Goal: Check status: Check status

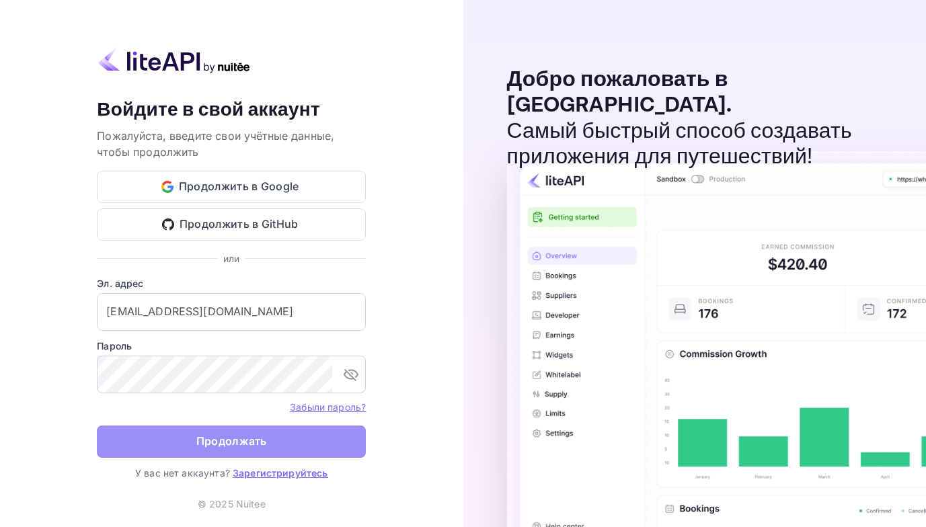
click at [198, 442] on button "Продолжать" at bounding box center [231, 441] width 269 height 32
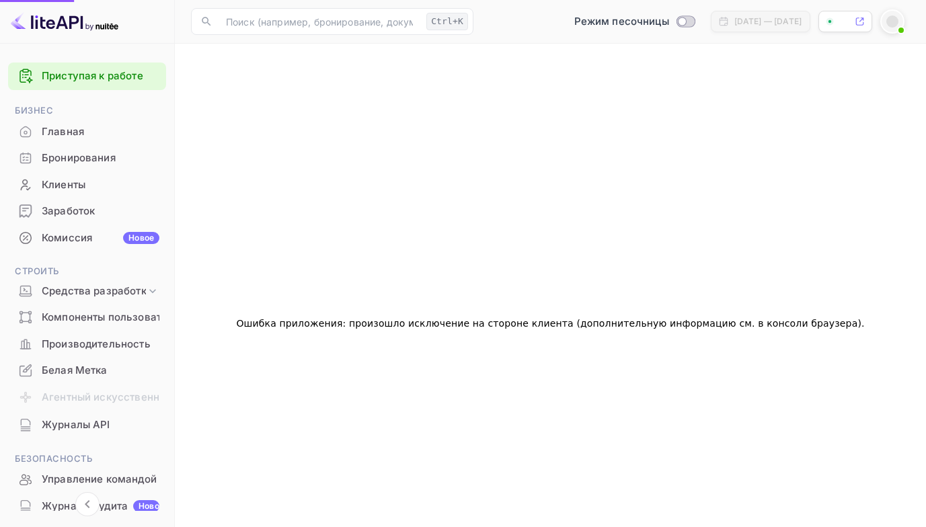
click at [121, 160] on div "Бронирования" at bounding box center [101, 158] width 118 height 15
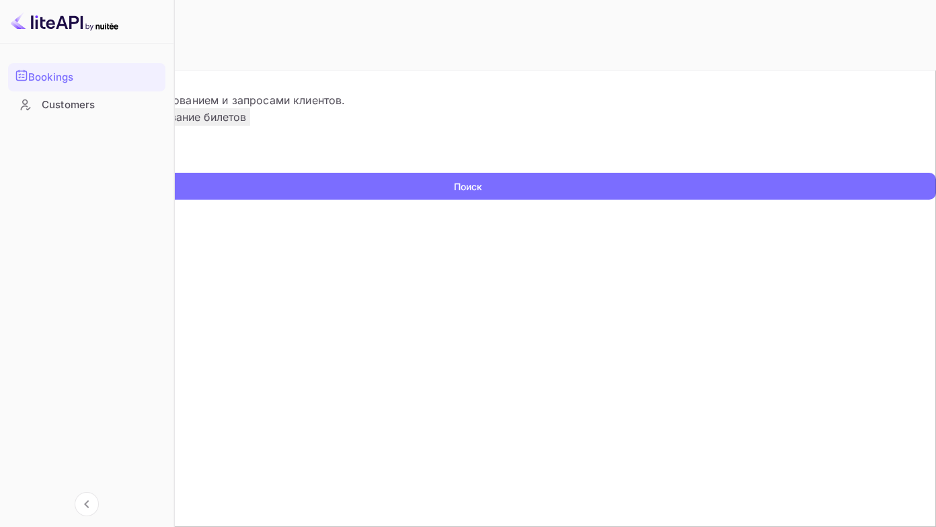
drag, startPoint x: 270, startPoint y: 219, endPoint x: 294, endPoint y: 207, distance: 27.1
click at [173, 173] on input "text" at bounding box center [86, 163] width 173 height 20
paste input "9404422"
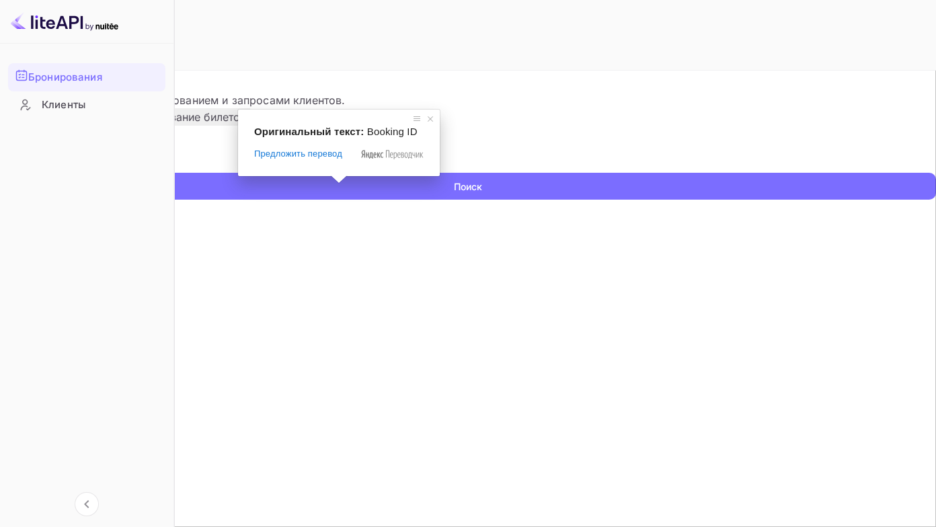
type input "9404422"
click at [0, 173] on button "Поиск" at bounding box center [468, 186] width 936 height 27
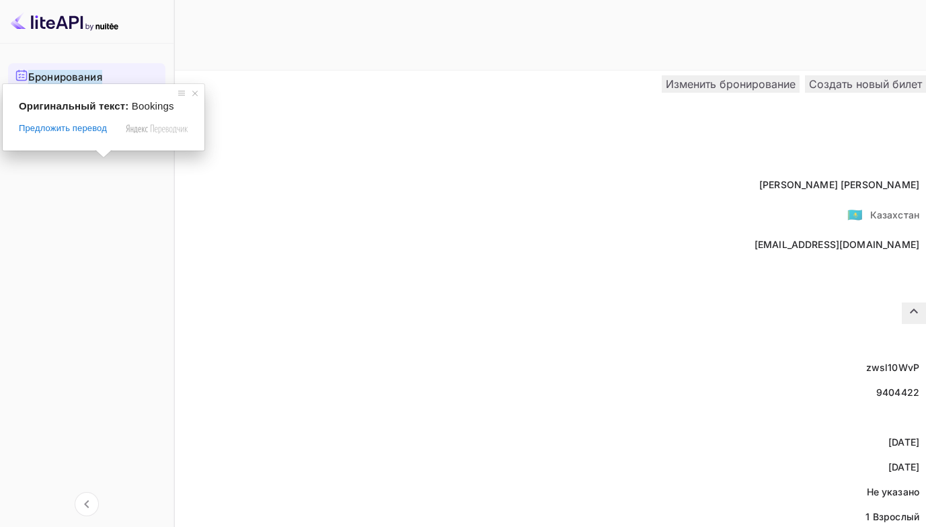
click at [14, 82] on icon at bounding box center [13, 84] width 2 height 5
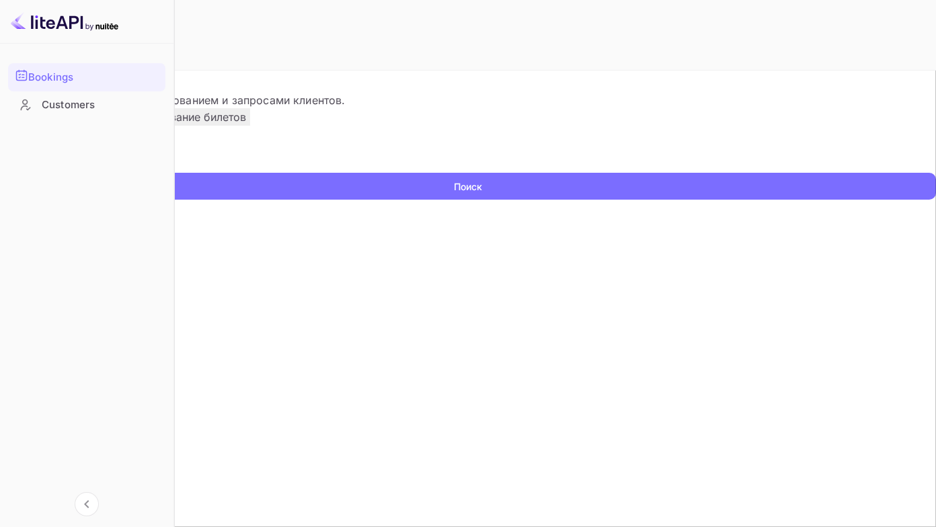
click at [173, 173] on input "text" at bounding box center [86, 163] width 173 height 20
paste input "9388419"
type input "9388419"
click at [0, 173] on button "Поиск" at bounding box center [468, 186] width 936 height 27
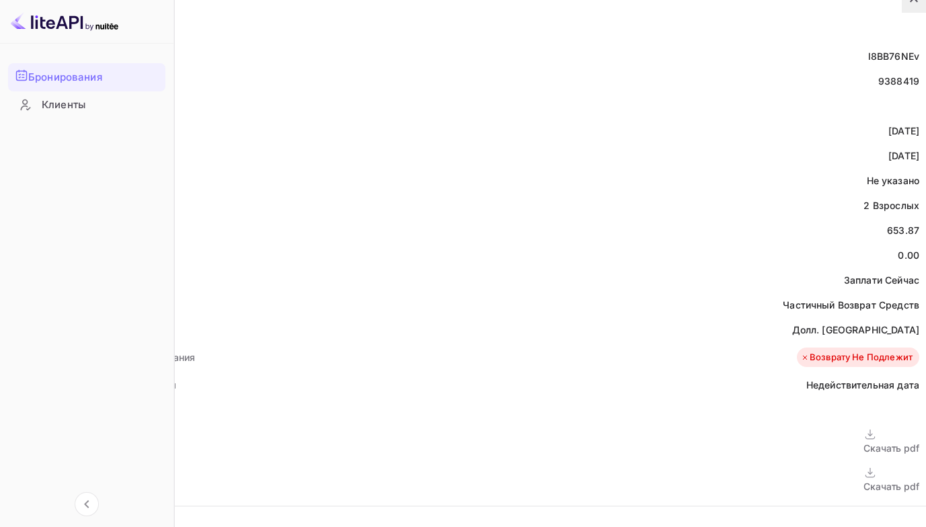
scroll to position [397, 0]
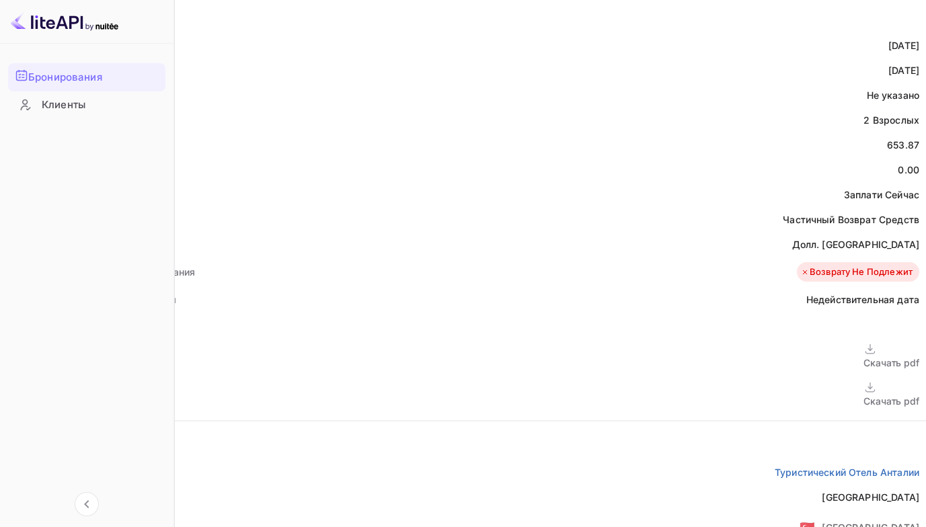
click at [863, 394] on div "Скачать pdf" at bounding box center [891, 401] width 56 height 14
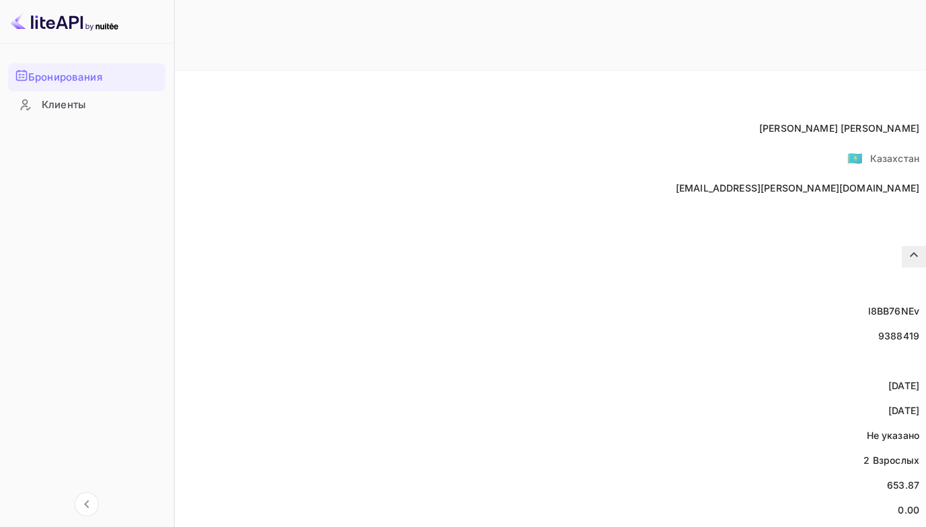
scroll to position [0, 0]
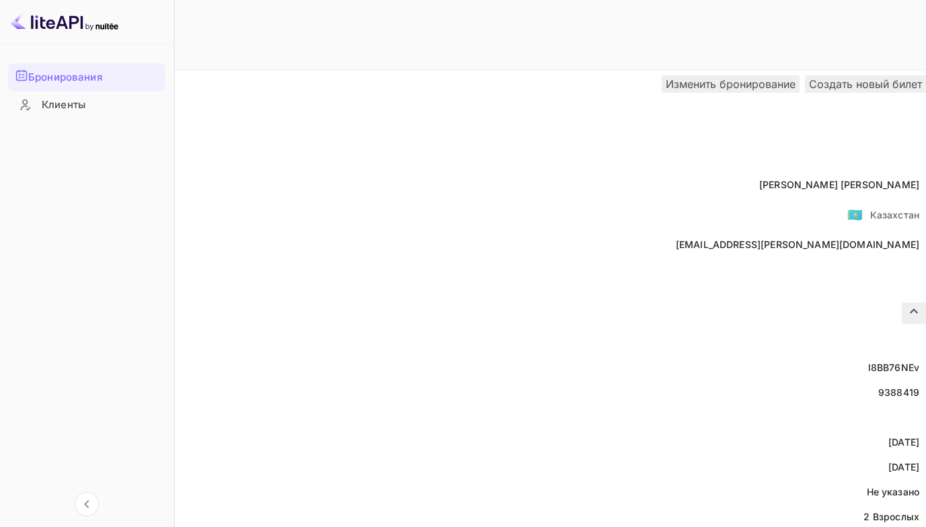
drag, startPoint x: 45, startPoint y: 79, endPoint x: 69, endPoint y: 81, distance: 23.6
click at [46, 79] on ya-tr-span "Бронирования" at bounding box center [65, 77] width 74 height 15
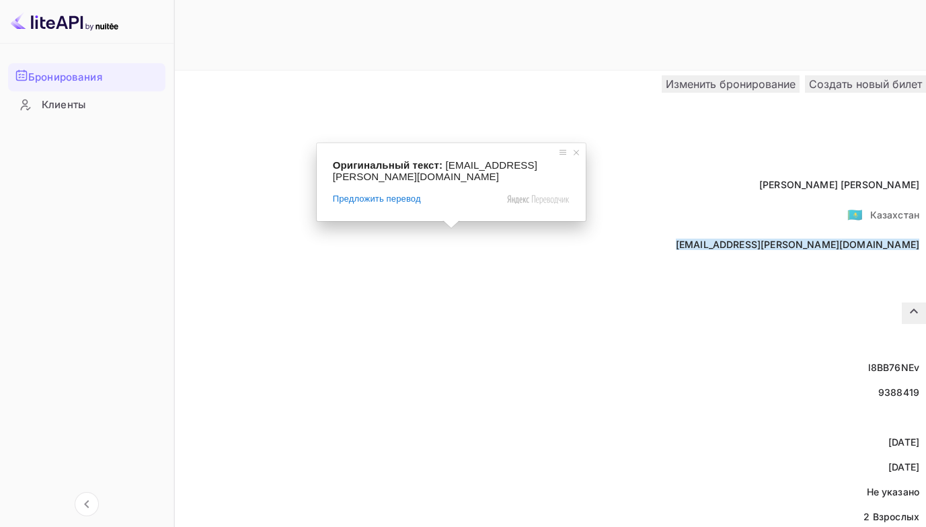
click at [117, 79] on ya-tr-span "Вернуться к поиску" at bounding box center [70, 84] width 94 height 11
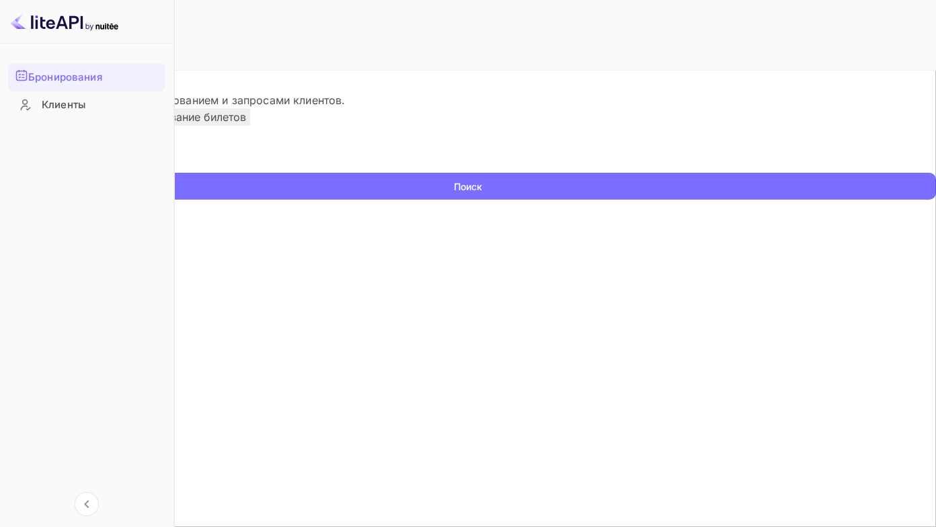
click at [173, 173] on input "text" at bounding box center [86, 163] width 173 height 20
paste input "9139875"
type input "9139875"
click at [0, 173] on button "Поиск" at bounding box center [468, 186] width 936 height 27
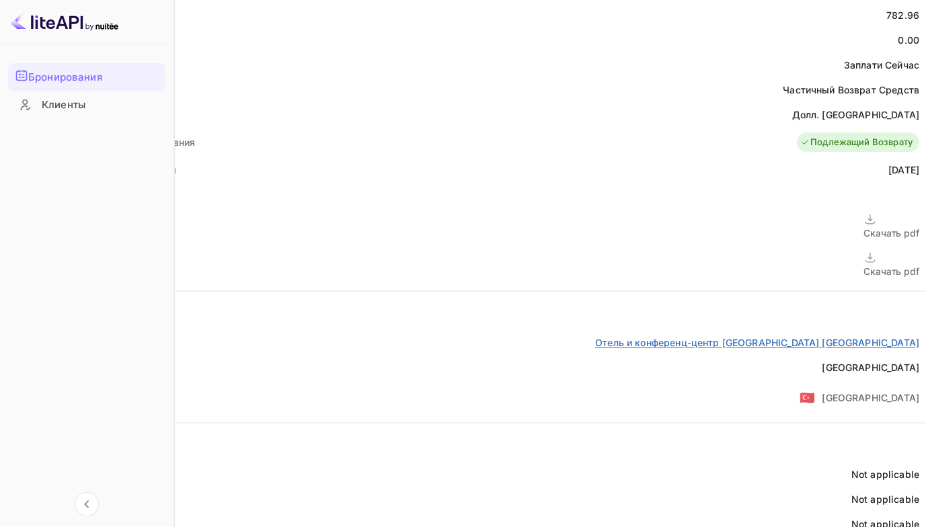
scroll to position [538, 0]
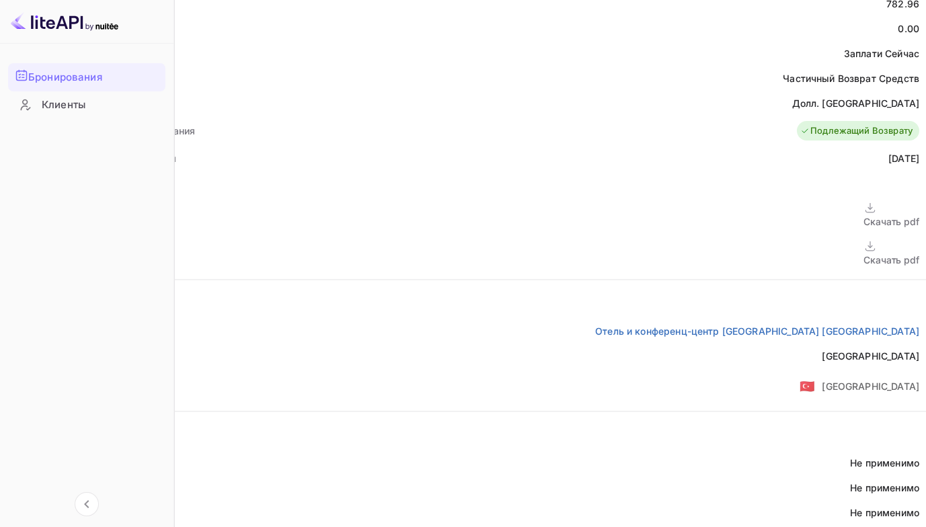
click at [863, 253] on div "Скачать pdf" at bounding box center [891, 260] width 56 height 14
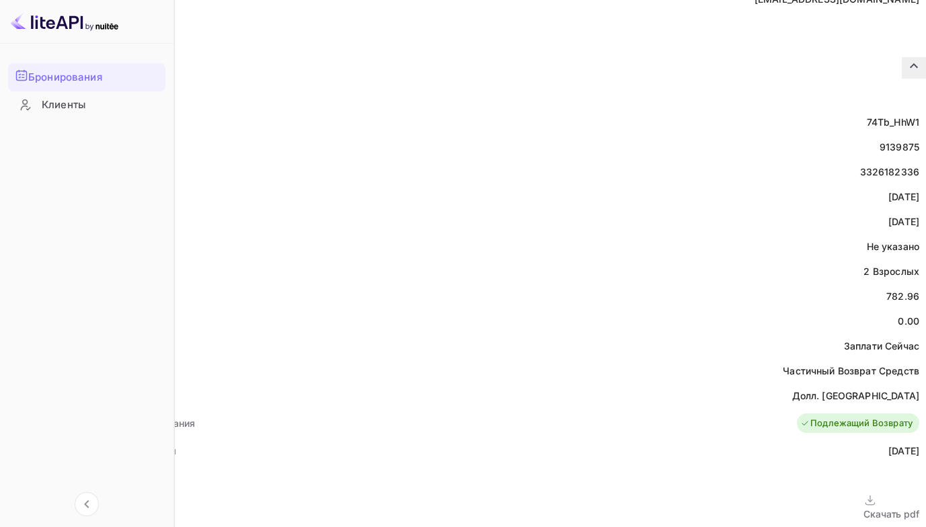
scroll to position [269, 0]
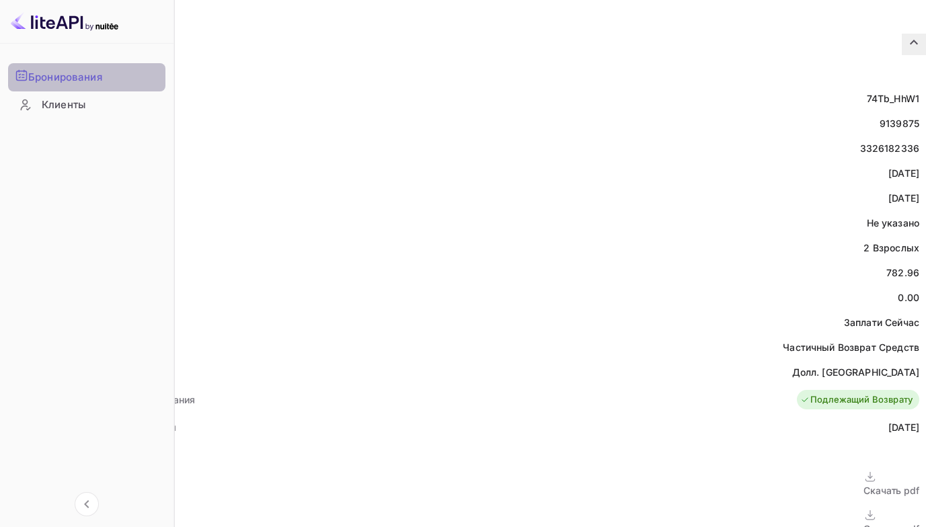
drag, startPoint x: 45, startPoint y: 76, endPoint x: 52, endPoint y: 74, distance: 7.0
click at [46, 76] on ya-tr-span "Бронирования" at bounding box center [65, 77] width 74 height 15
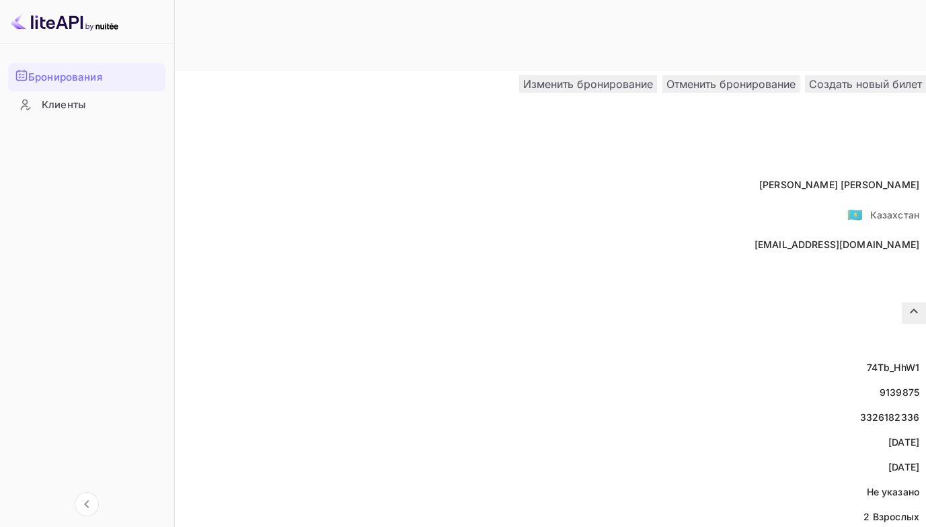
click at [117, 79] on ya-tr-span "Вернуться к поиску" at bounding box center [70, 84] width 94 height 11
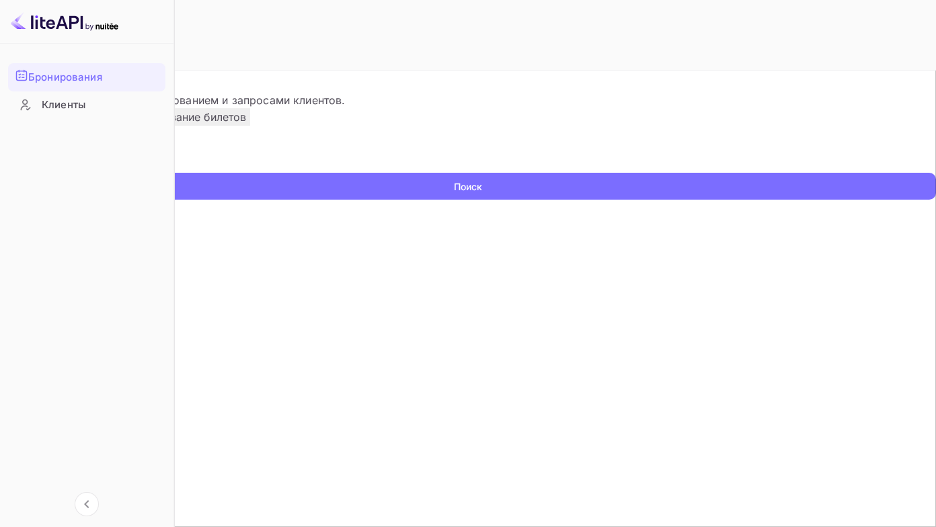
click at [173, 173] on input "text" at bounding box center [86, 163] width 173 height 20
paste input "7406011"
type input "7406011"
click at [0, 173] on button "Поиск" at bounding box center [468, 186] width 936 height 27
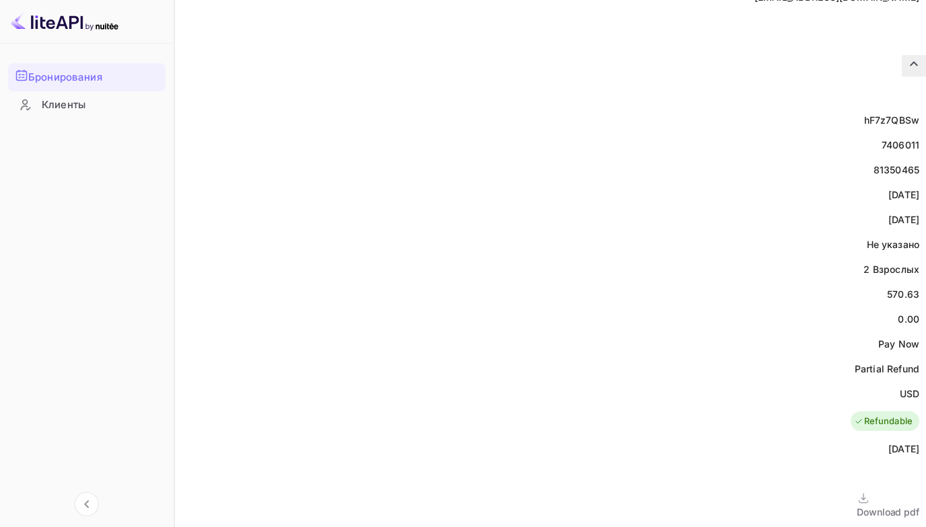
scroll to position [336, 0]
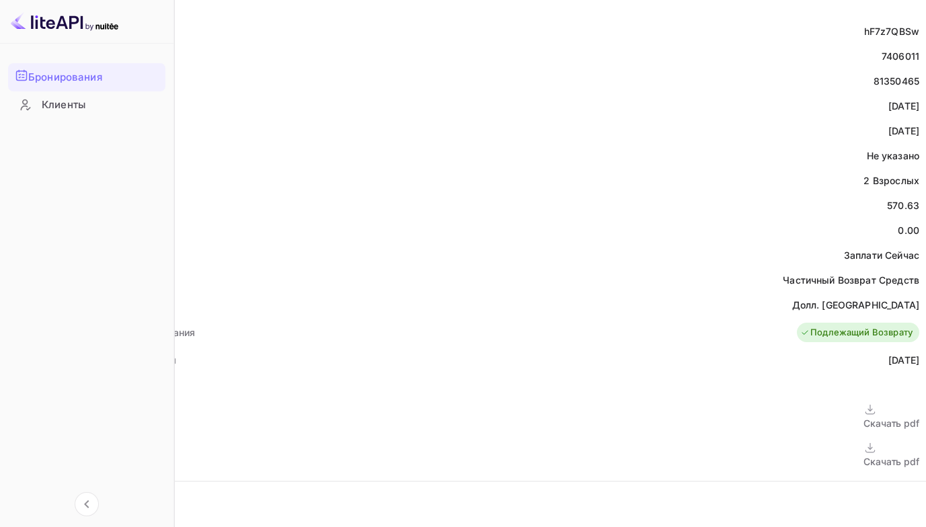
click at [863, 454] on div "Скачать pdf" at bounding box center [891, 461] width 56 height 14
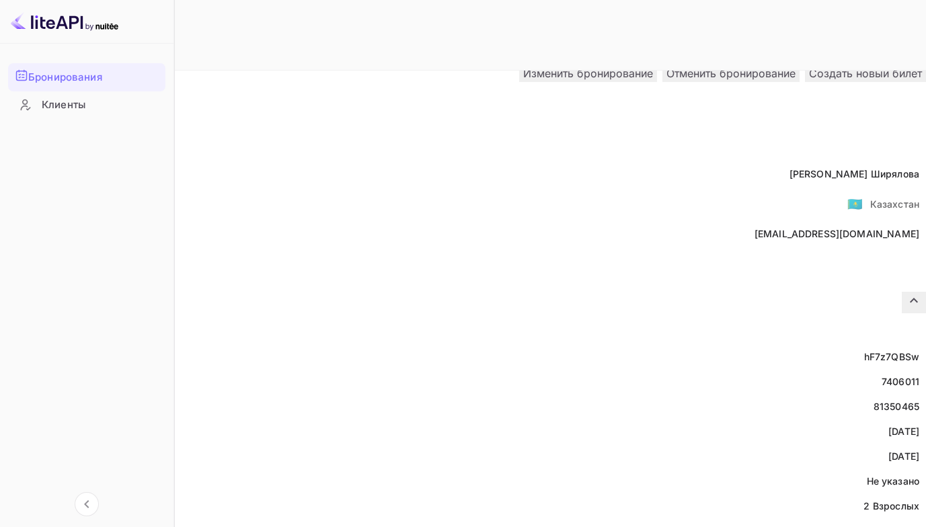
scroll to position [0, 0]
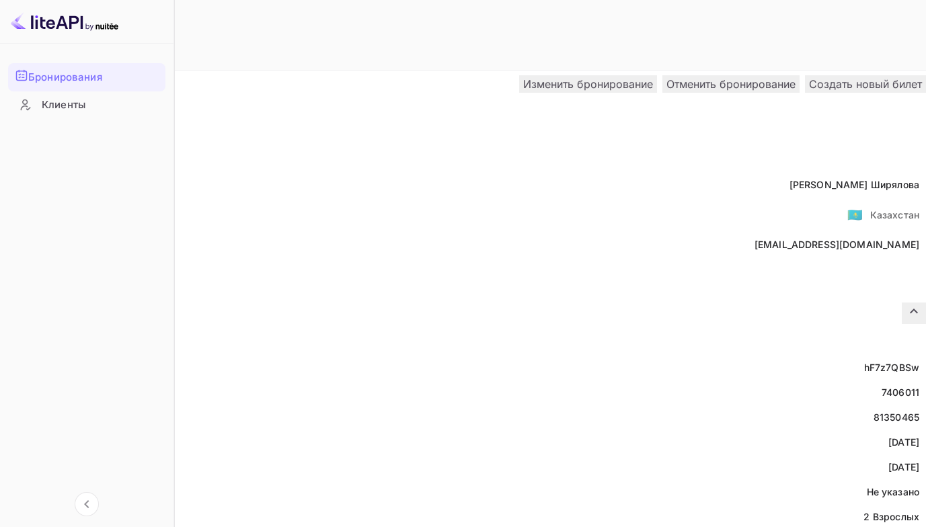
click at [117, 77] on div "Вернуться к поиску" at bounding box center [70, 84] width 94 height 14
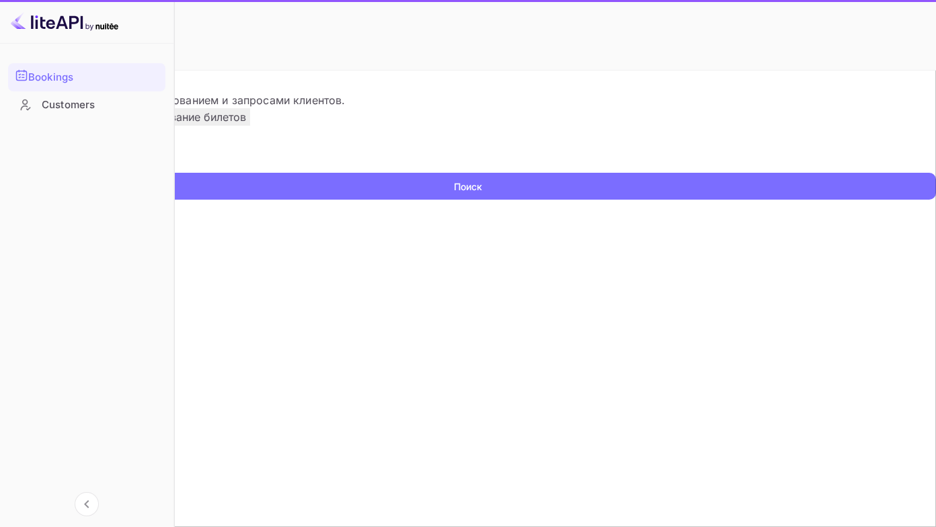
drag, startPoint x: 323, startPoint y: 214, endPoint x: 313, endPoint y: 212, distance: 10.2
click at [173, 173] on input "text" at bounding box center [86, 163] width 173 height 20
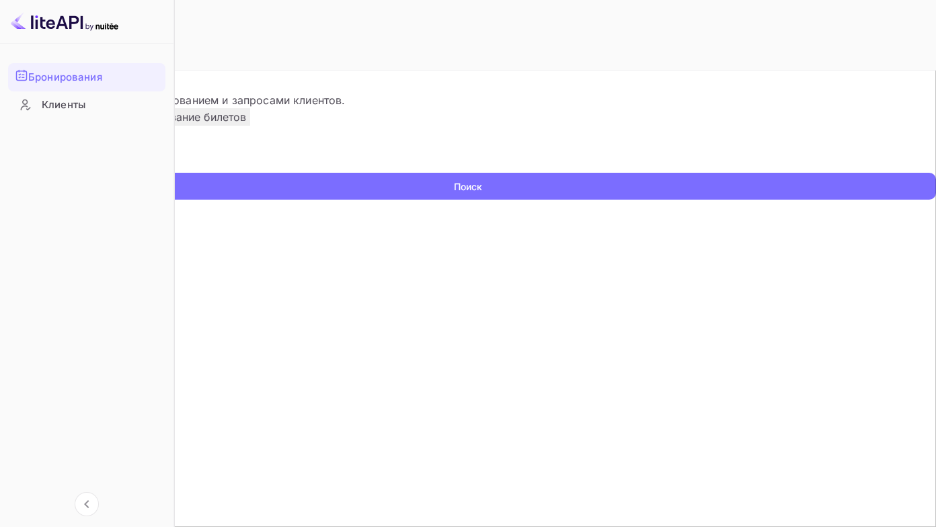
paste input "9139875"
type input "9139875"
click at [0, 173] on button "Поиск" at bounding box center [468, 186] width 936 height 27
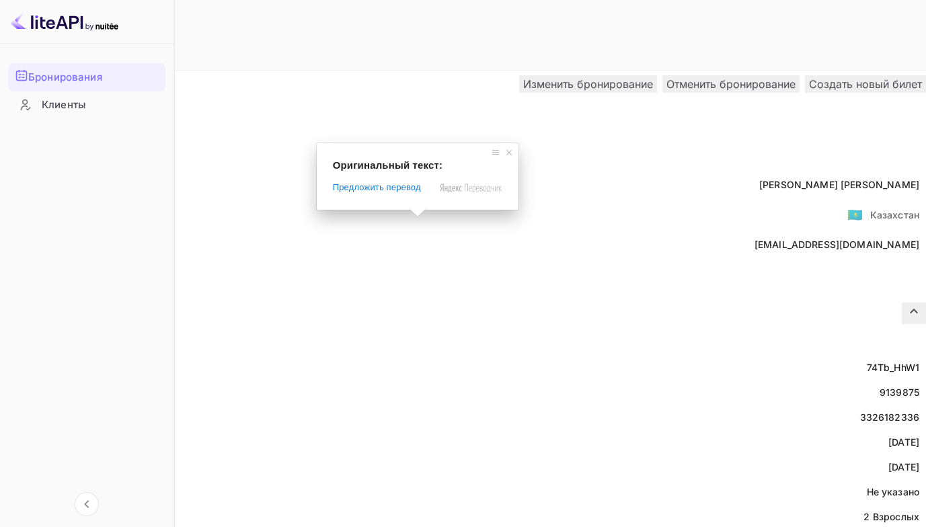
click at [131, 220] on div "Бронирования Клиенты" at bounding box center [86, 283] width 173 height 452
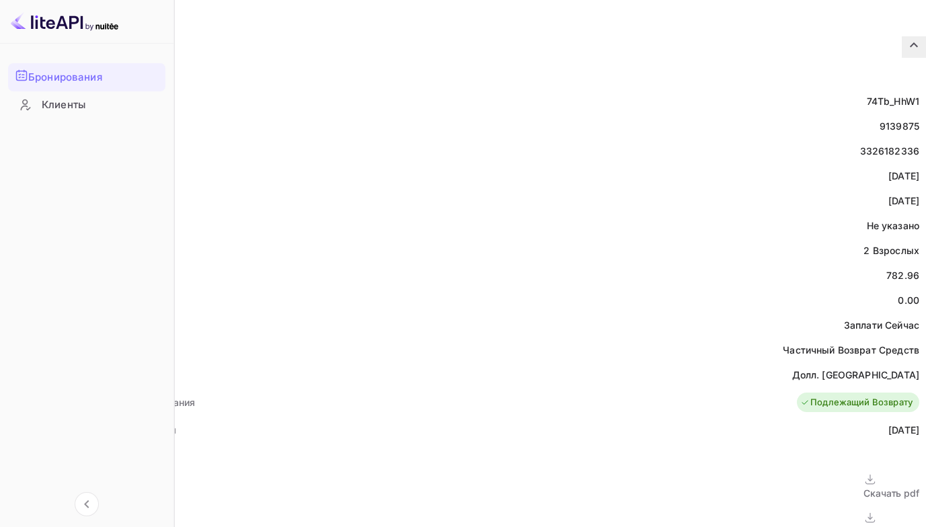
scroll to position [269, 0]
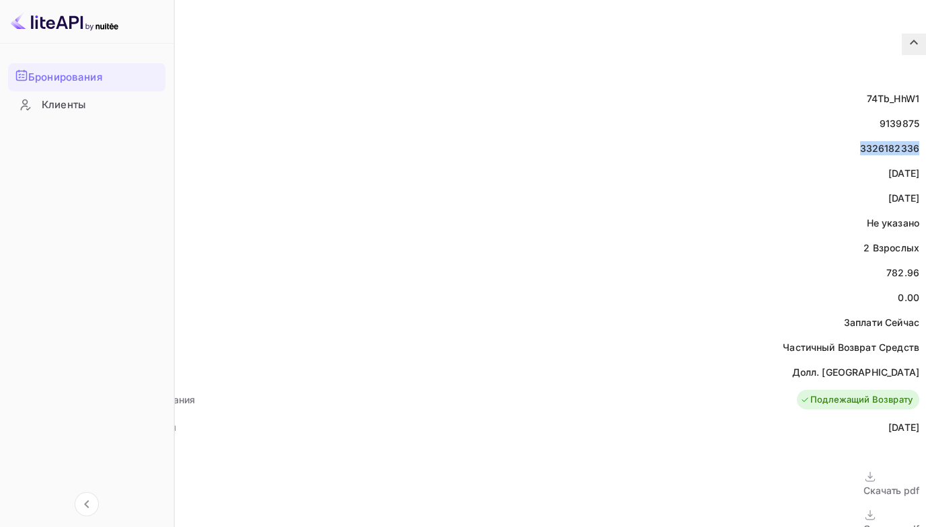
drag, startPoint x: 470, startPoint y: 118, endPoint x: 535, endPoint y: 116, distance: 65.2
click at [535, 136] on div "HCN 3326182336" at bounding box center [463, 148] width 926 height 25
copy div "3326182336"
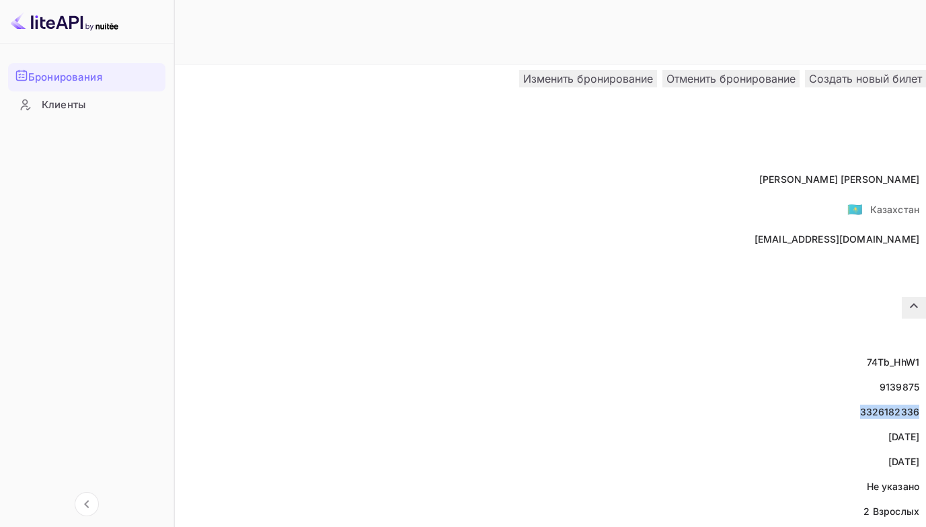
scroll to position [0, 0]
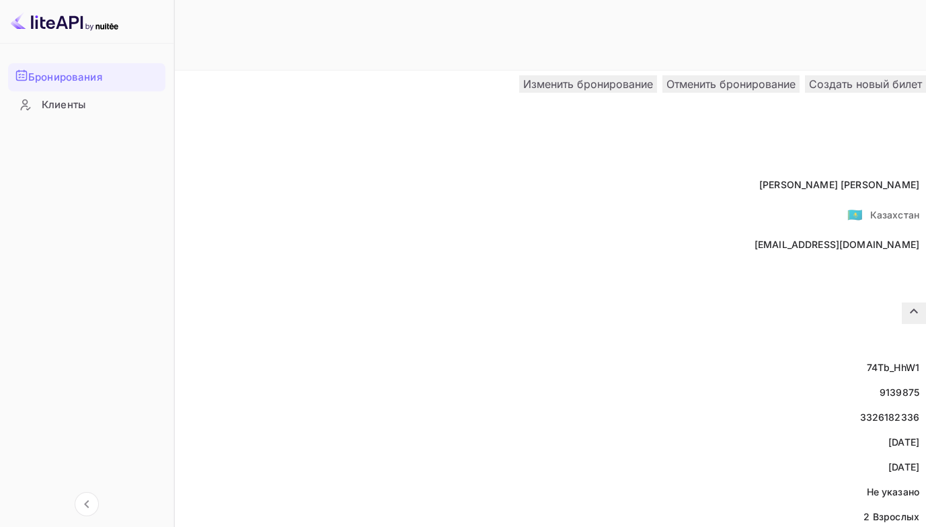
click at [117, 77] on div "Вернуться к поиску" at bounding box center [61, 84] width 111 height 14
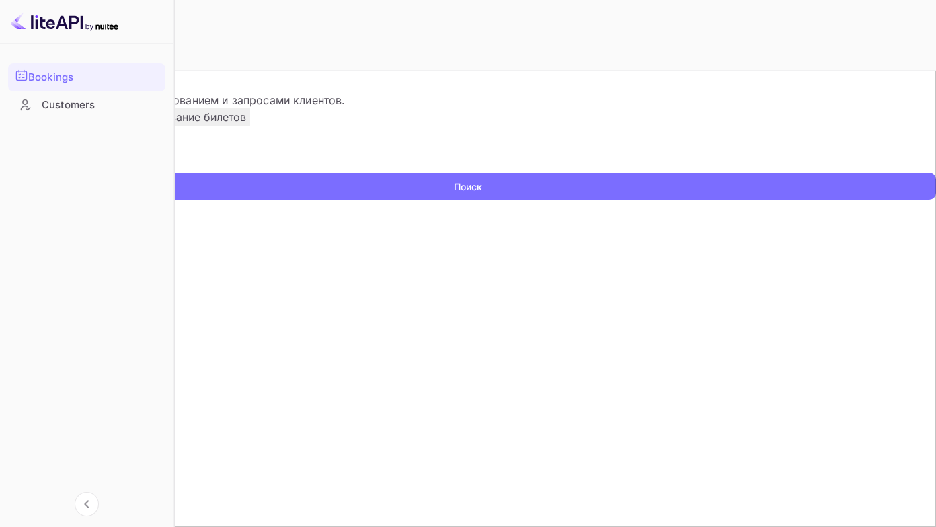
click at [173, 173] on input "text" at bounding box center [86, 163] width 173 height 20
paste input "8514077"
type input "8514077"
click at [0, 173] on button "Поиск" at bounding box center [468, 186] width 936 height 27
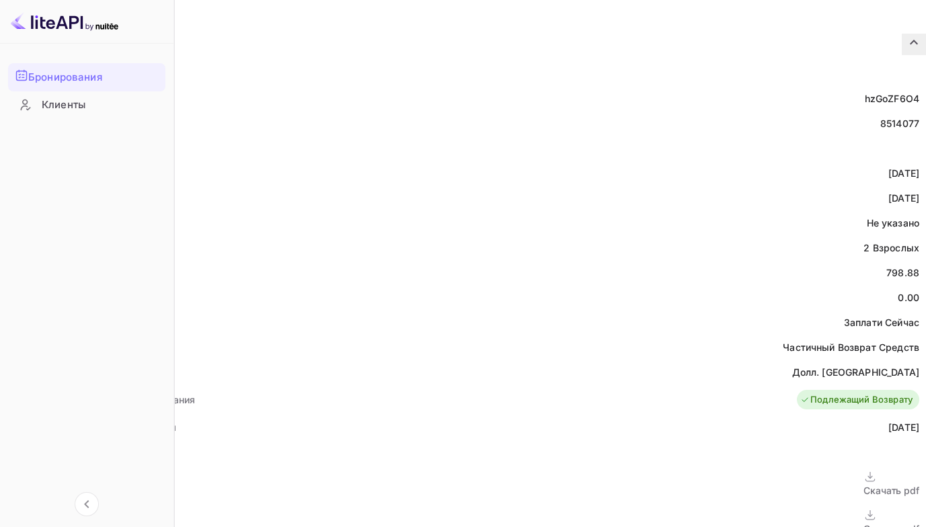
scroll to position [403, 0]
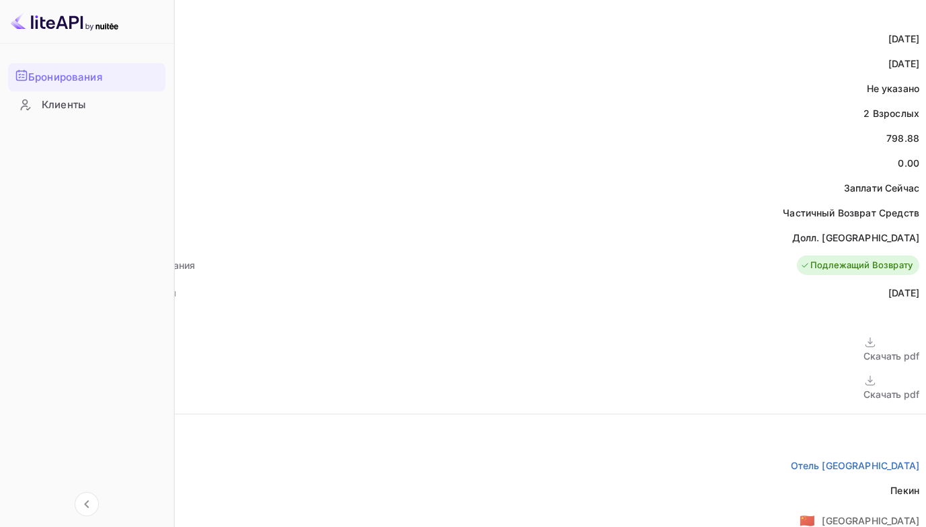
click at [863, 387] on div "Скачать pdf" at bounding box center [891, 394] width 56 height 14
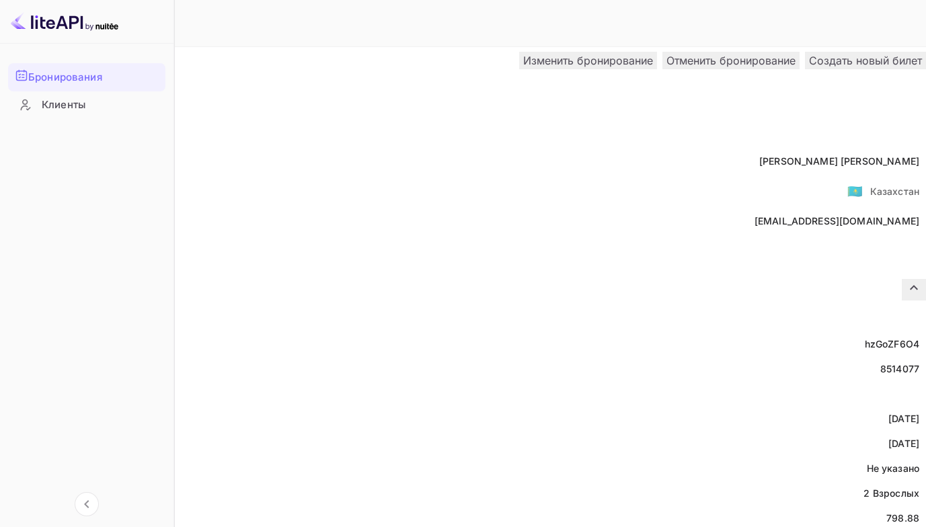
scroll to position [0, 0]
